Goal: Task Accomplishment & Management: Use online tool/utility

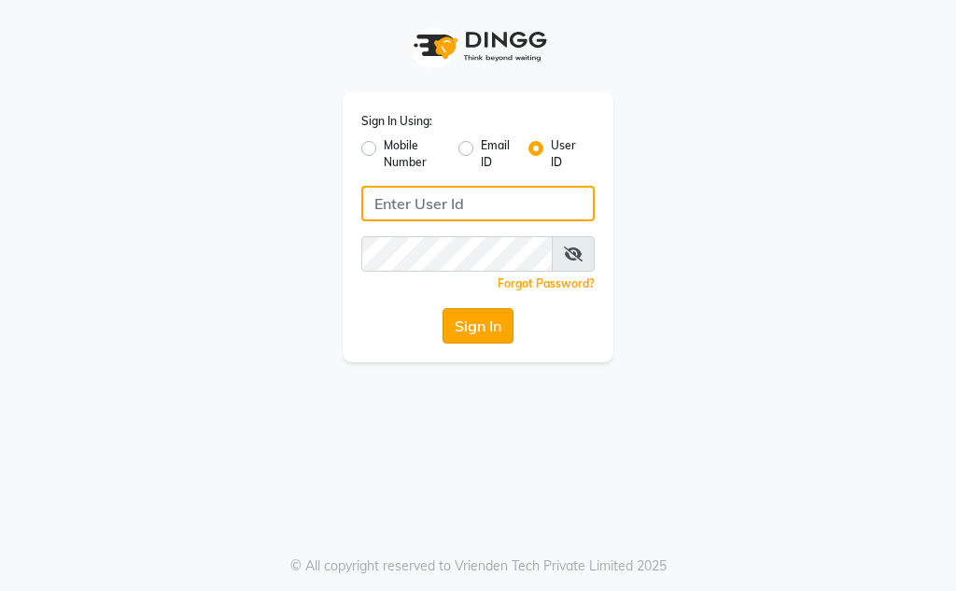
type input "Kunwargadh@123"
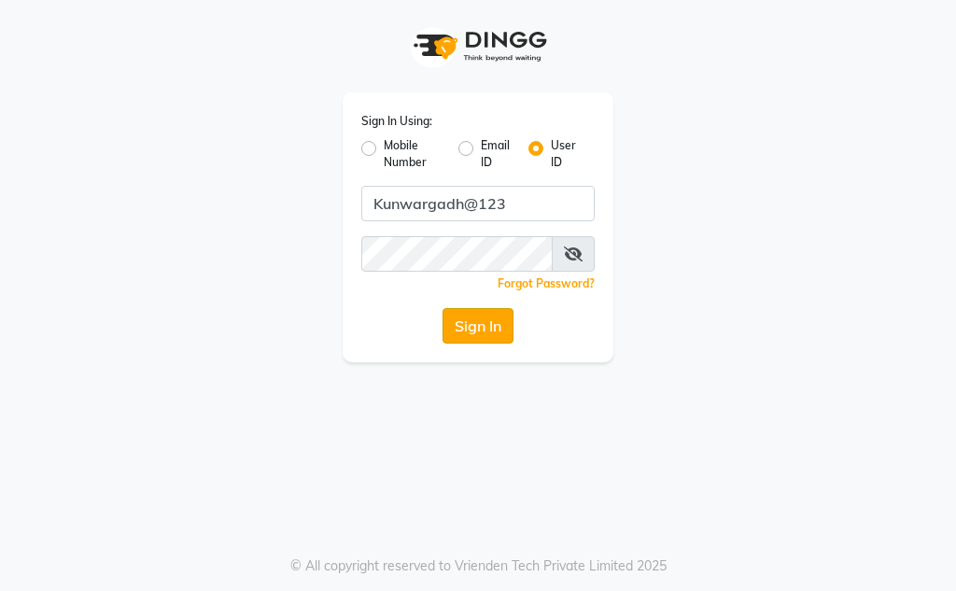
click at [484, 326] on button "Sign In" at bounding box center [477, 325] width 71 height 35
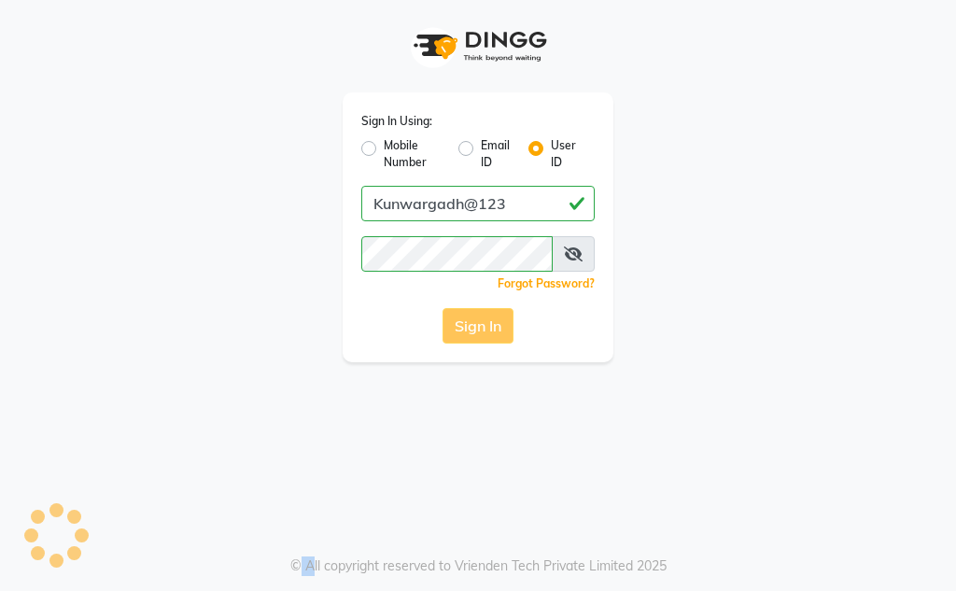
click at [484, 326] on div "Sign In" at bounding box center [477, 325] width 233 height 35
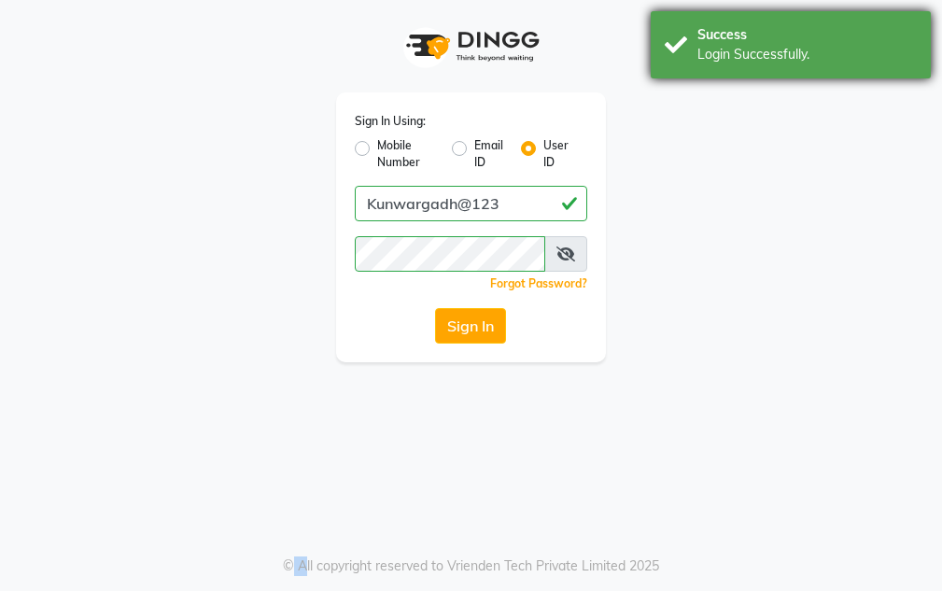
click at [776, 71] on div "Success Login Successfully." at bounding box center [791, 44] width 280 height 67
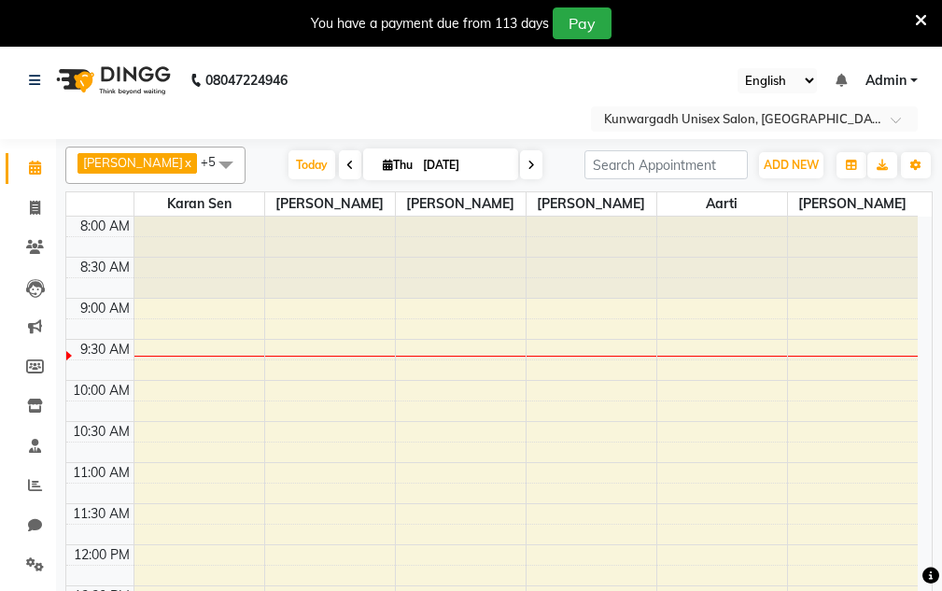
select select "en"
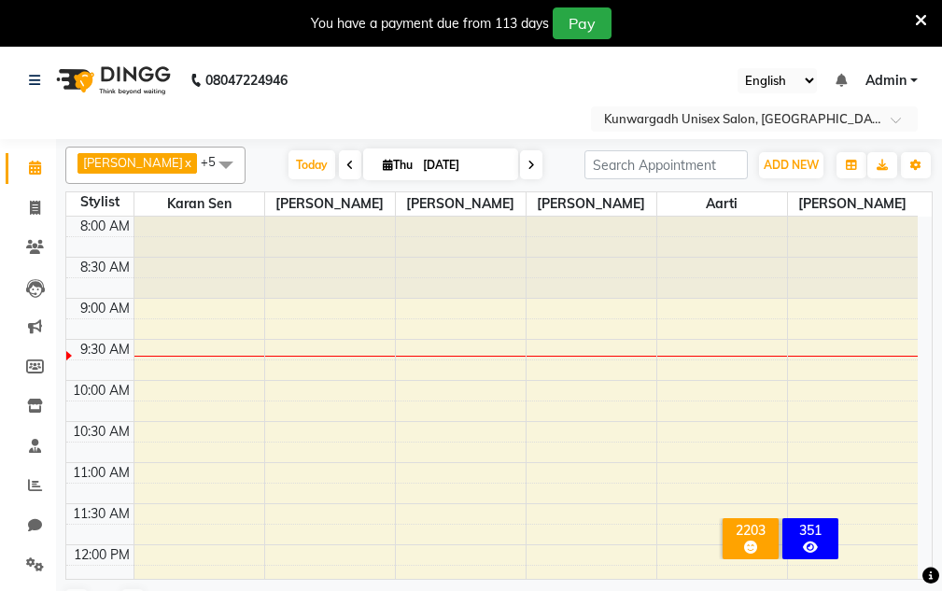
drag, startPoint x: 924, startPoint y: 20, endPoint x: 904, endPoint y: 19, distance: 20.6
click at [922, 20] on icon at bounding box center [921, 20] width 12 height 17
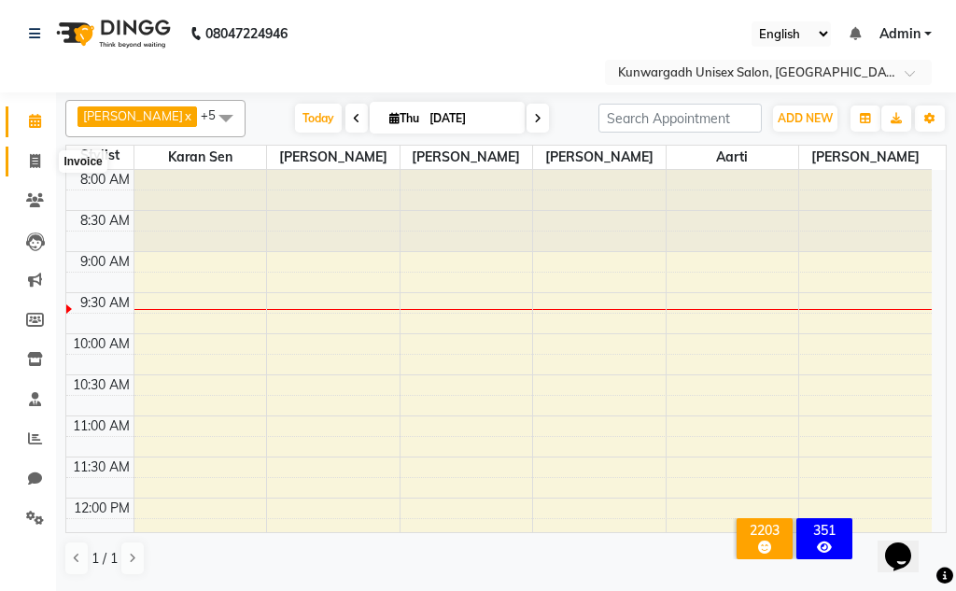
click at [30, 155] on icon at bounding box center [35, 161] width 10 height 14
select select "7931"
select select "service"
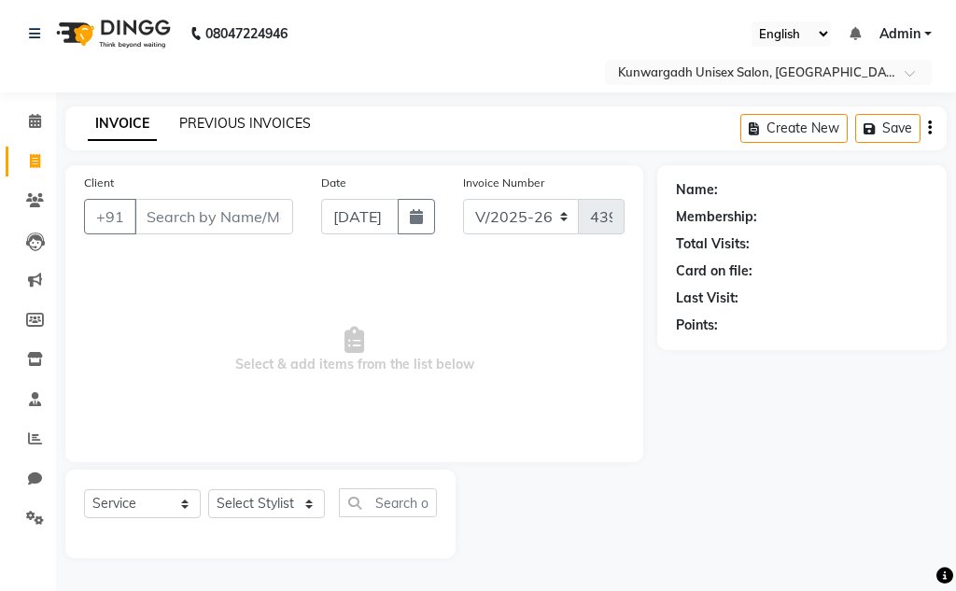
click at [222, 123] on link "PREVIOUS INVOICES" at bounding box center [245, 123] width 132 height 17
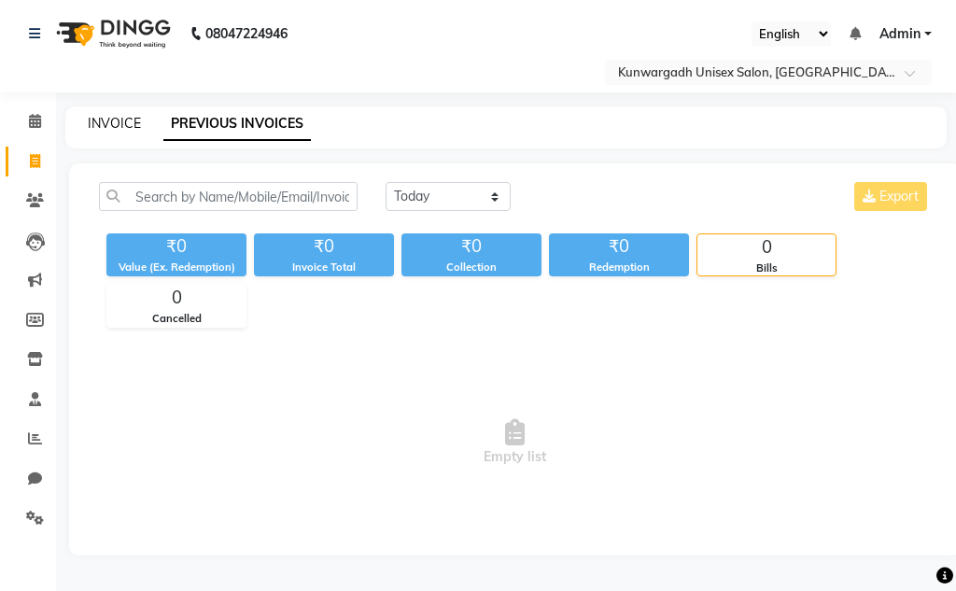
click at [117, 119] on link "INVOICE" at bounding box center [114, 123] width 53 height 17
select select "service"
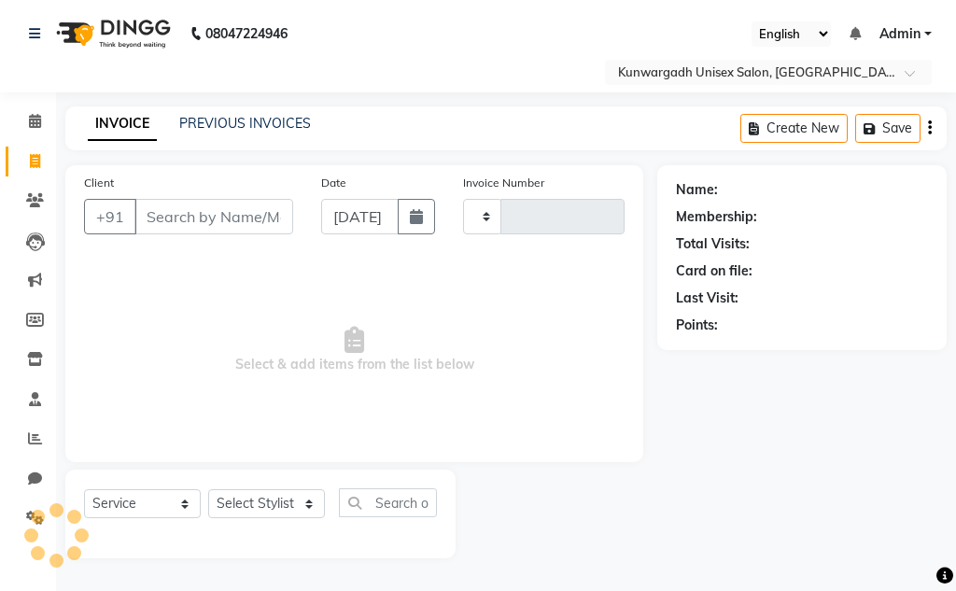
type input "4398"
select select "7931"
click at [246, 122] on link "PREVIOUS INVOICES" at bounding box center [245, 123] width 132 height 17
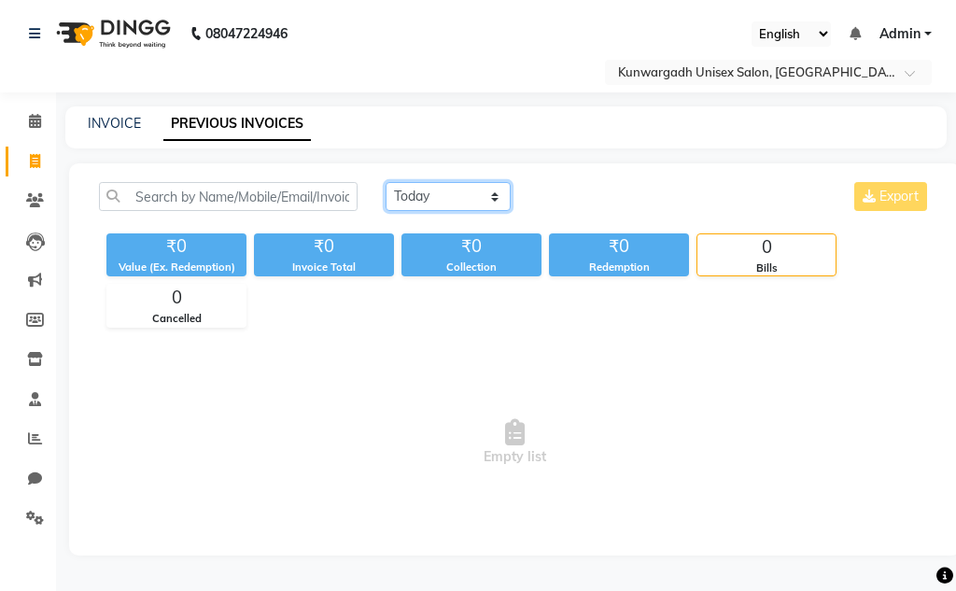
click at [437, 200] on select "[DATE] [DATE] Custom Range" at bounding box center [448, 196] width 125 height 29
select select "[DATE]"
click at [386, 182] on select "[DATE] [DATE] Custom Range" at bounding box center [448, 196] width 125 height 29
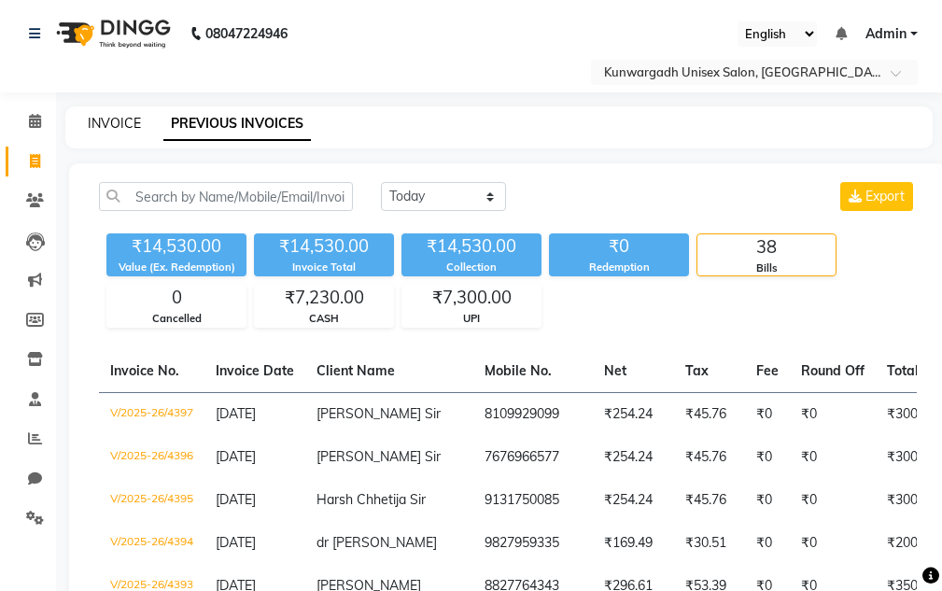
click at [118, 120] on link "INVOICE" at bounding box center [114, 123] width 53 height 17
select select "service"
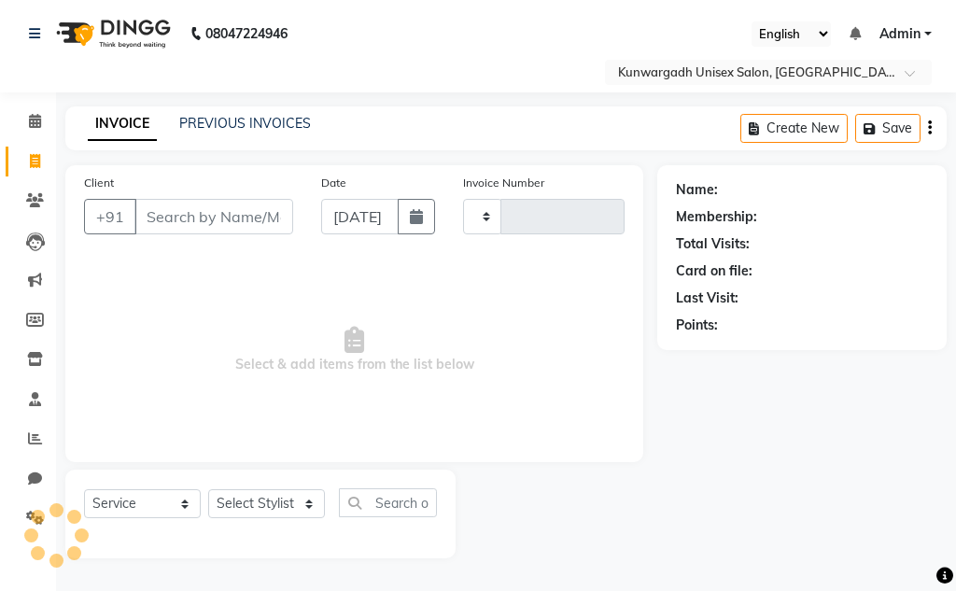
type input "4398"
select select "7931"
